Goal: Contribute content

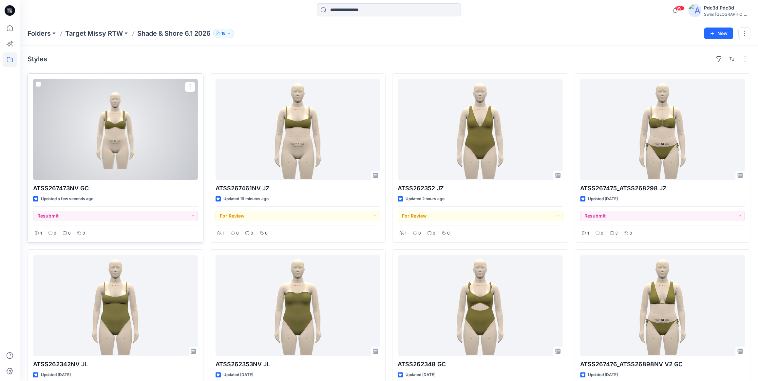
click at [128, 124] on div at bounding box center [115, 129] width 165 height 101
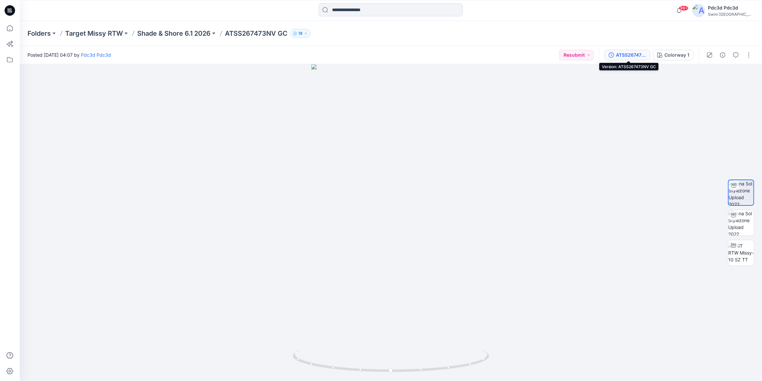
click at [636, 53] on div "ATSS267473NV GC" at bounding box center [631, 54] width 30 height 7
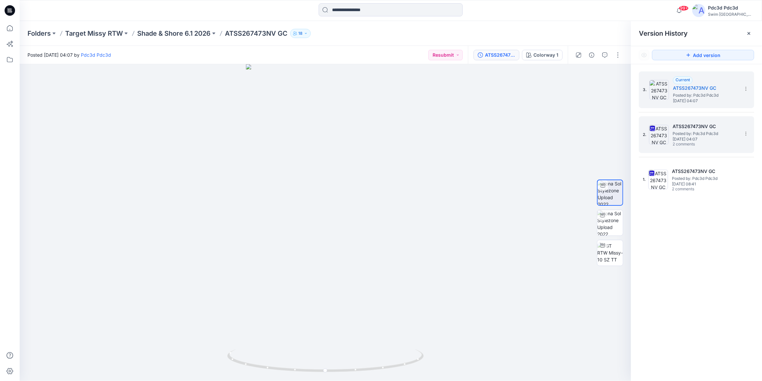
click at [689, 131] on span "Posted by: Pdc3d Pdc3d" at bounding box center [705, 133] width 65 height 7
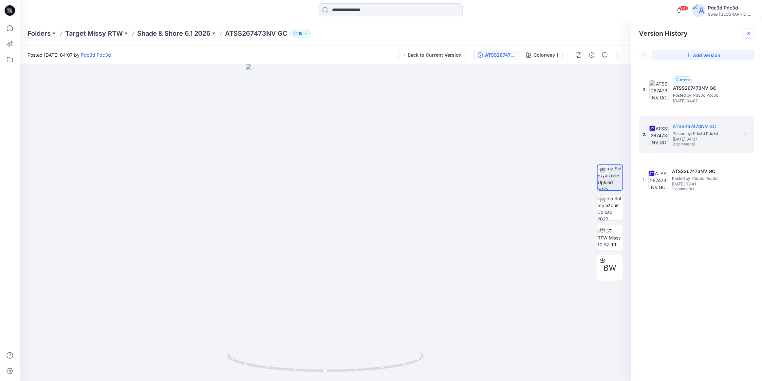
click at [750, 35] on icon at bounding box center [748, 33] width 5 height 5
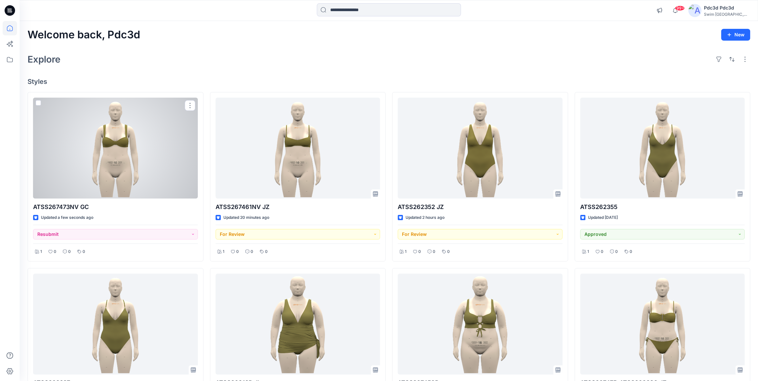
click at [120, 141] on div at bounding box center [115, 148] width 165 height 101
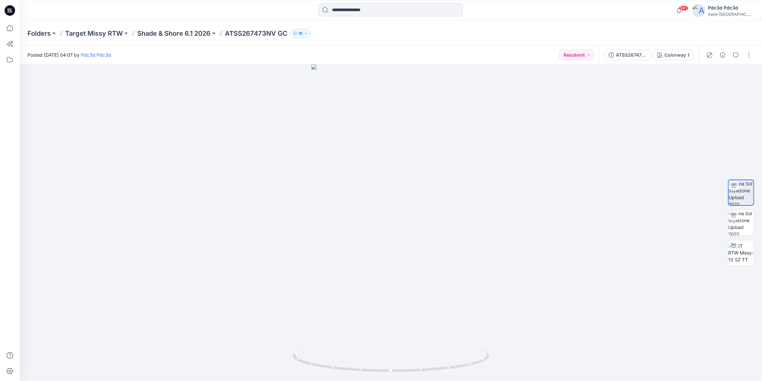
click at [183, 15] on div at bounding box center [113, 10] width 186 height 14
click at [747, 59] on button "button" at bounding box center [749, 55] width 10 height 10
click at [710, 89] on p "Edit" at bounding box center [707, 88] width 8 height 7
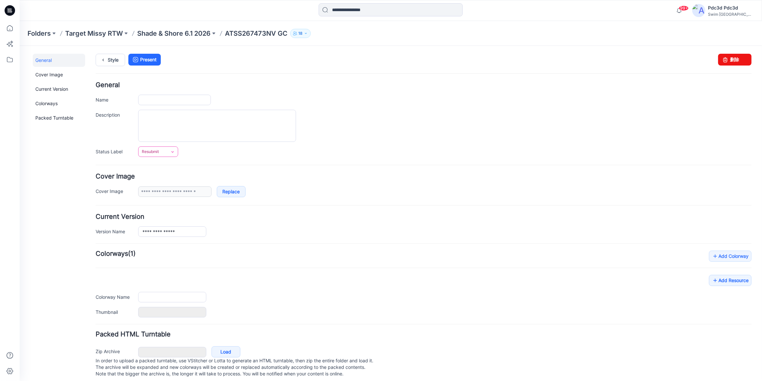
type input "**********"
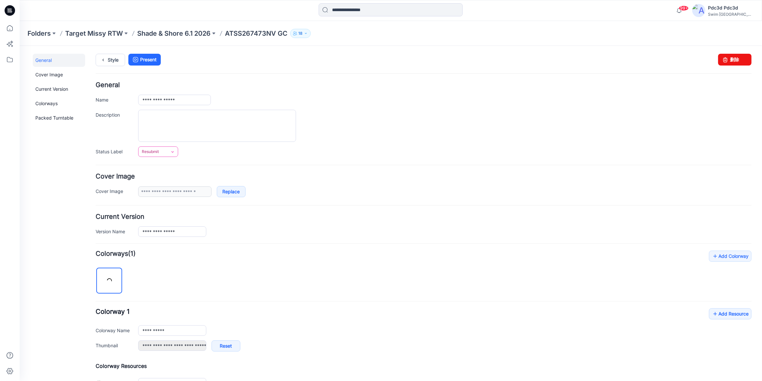
click at [166, 150] on link "Resubmit" at bounding box center [158, 151] width 40 height 10
click at [175, 180] on link "For Review" at bounding box center [166, 180] width 52 height 14
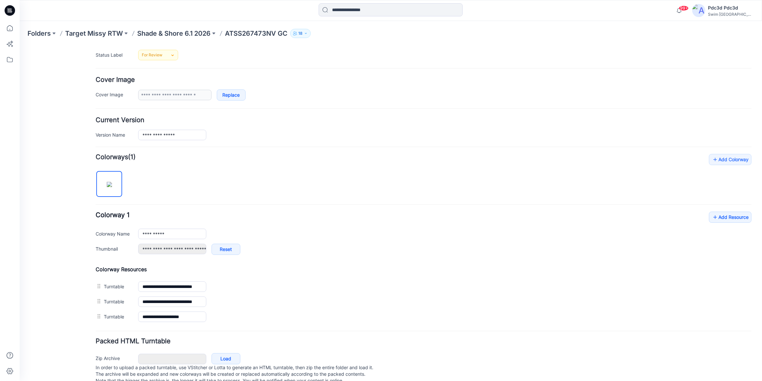
scroll to position [115, 0]
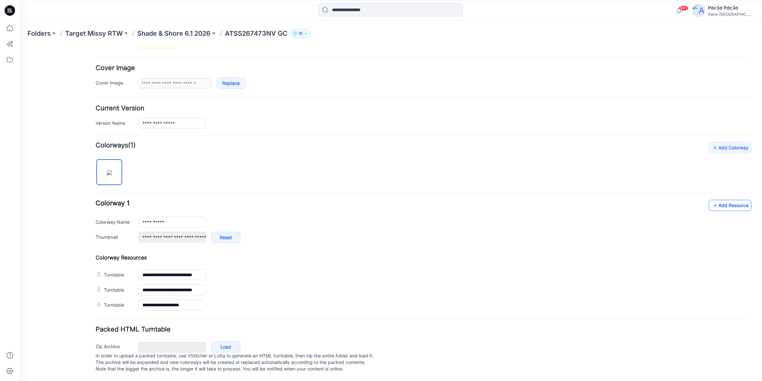
click at [720, 199] on link "Add Resource" at bounding box center [730, 204] width 43 height 11
